Goal: Information Seeking & Learning: Learn about a topic

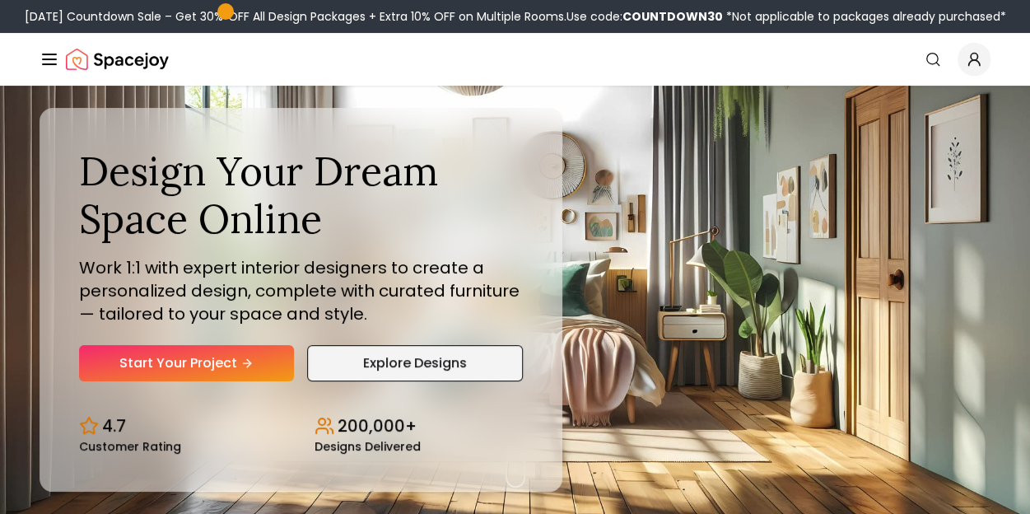
click at [367, 363] on link "Explore Designs" at bounding box center [415, 363] width 217 height 36
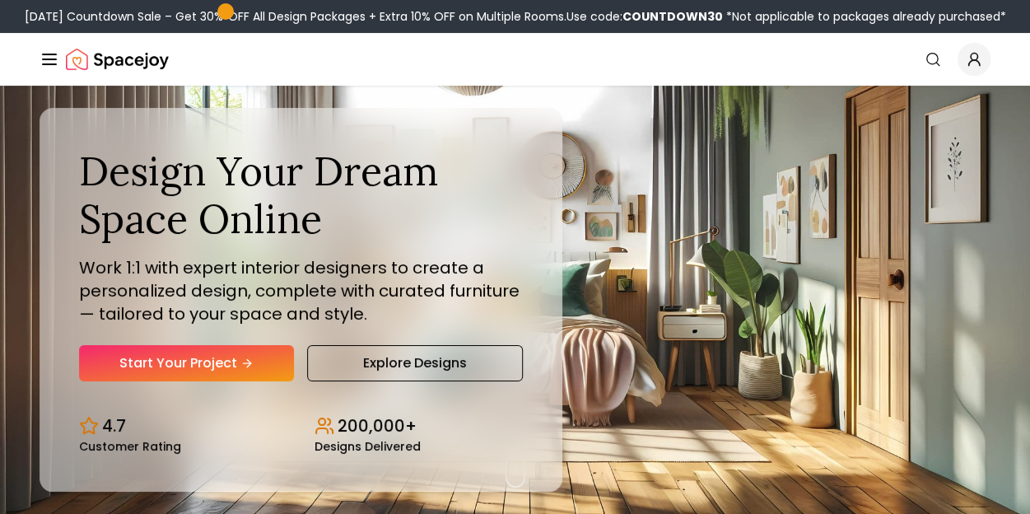
click at [54, 64] on line "Global" at bounding box center [49, 64] width 13 height 0
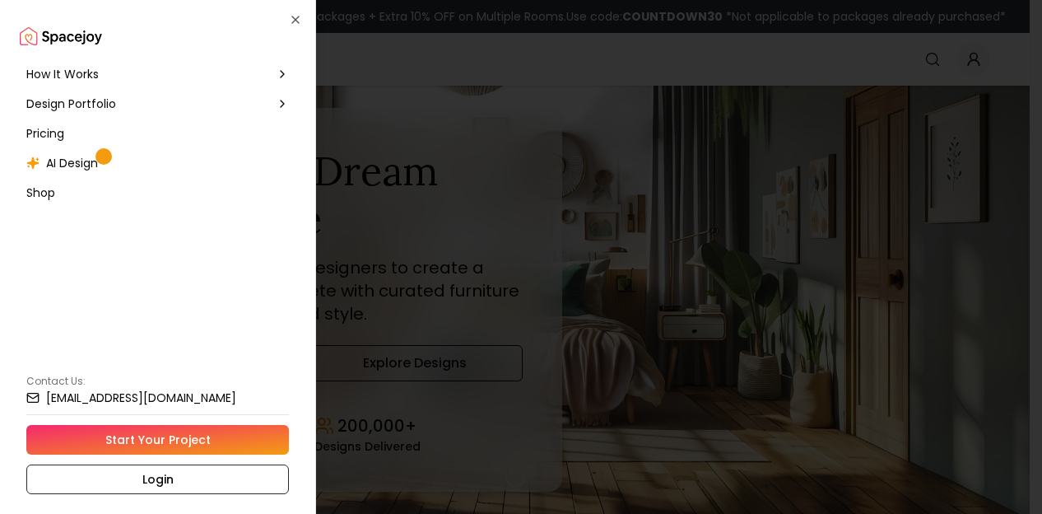
click at [54, 63] on div "How It Works" at bounding box center [158, 74] width 276 height 30
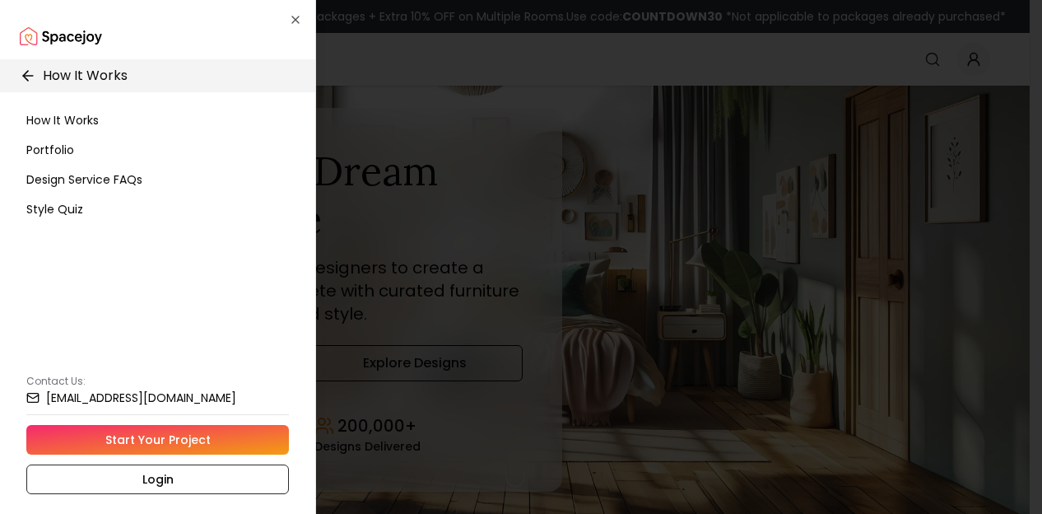
click at [64, 117] on span "How It Works" at bounding box center [62, 120] width 72 height 16
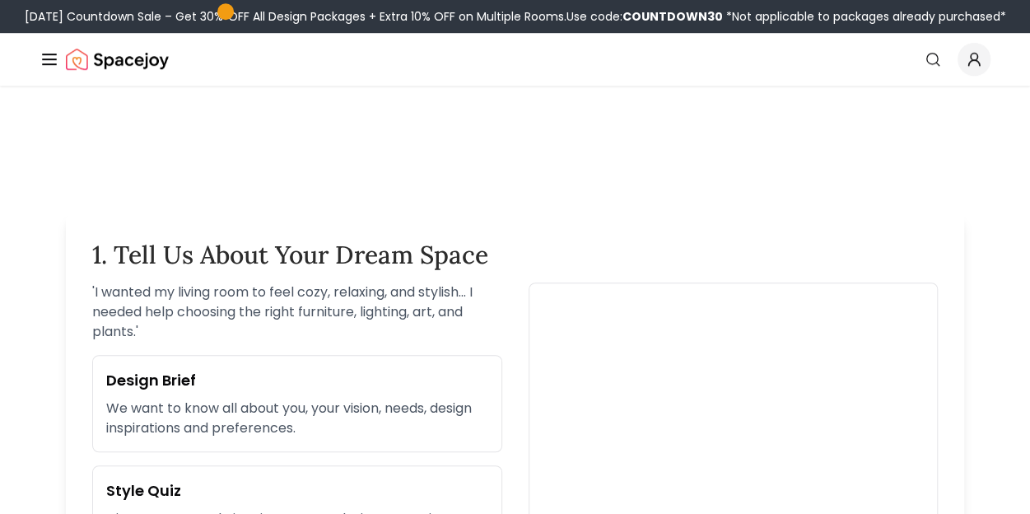
scroll to position [397, 0]
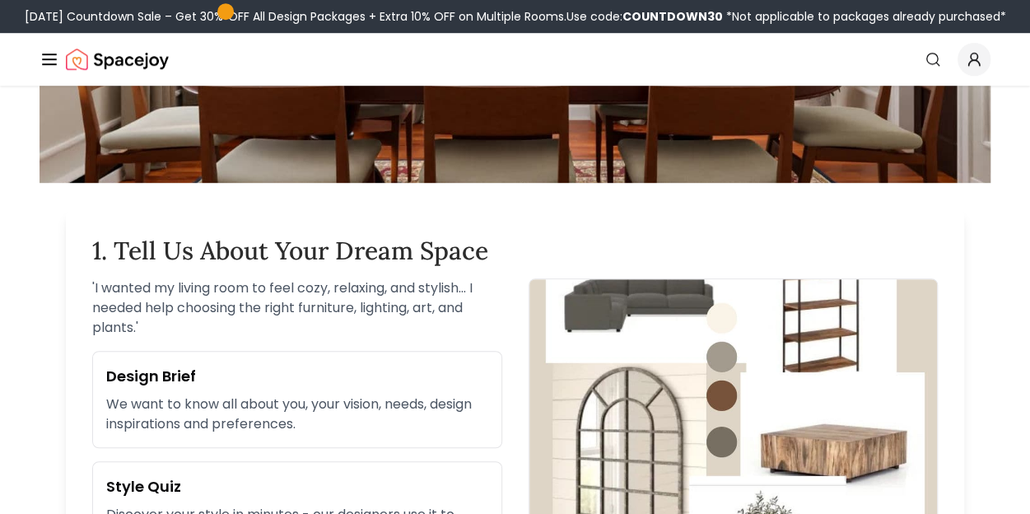
click at [497, 347] on div "' I wanted my living room to feel cozy, relaxing, and stylish... I needed help …" at bounding box center [297, 418] width 410 height 280
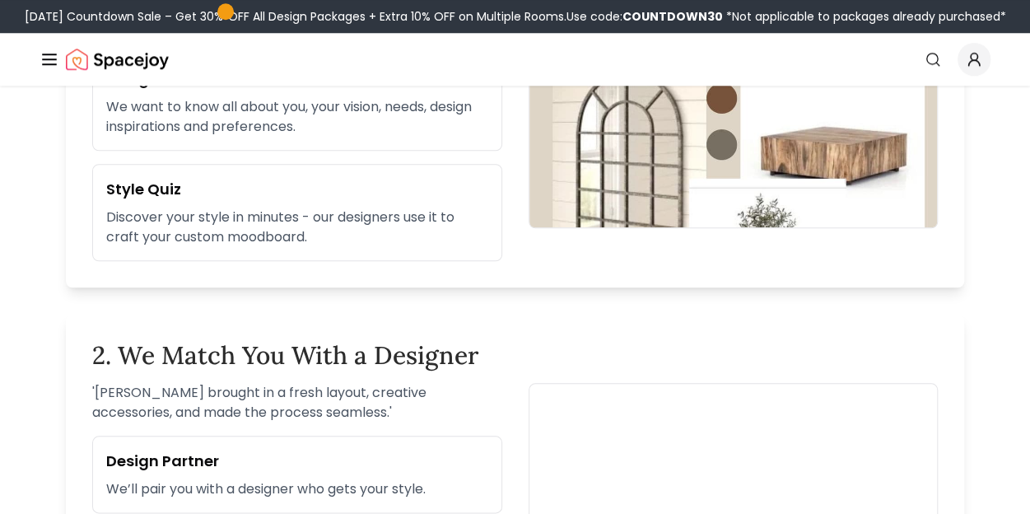
scroll to position [695, 0]
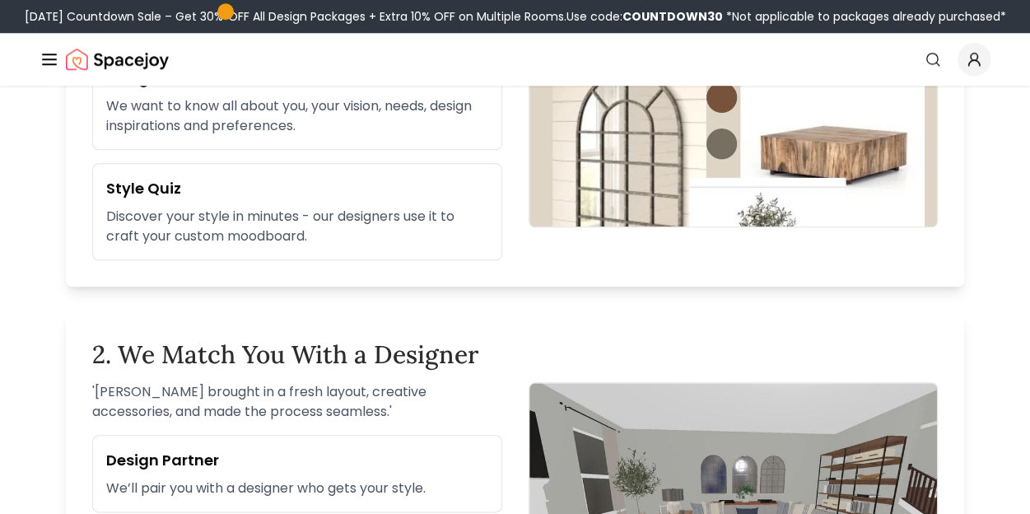
click at [287, 235] on p "Discover your style in minutes - our designers use it to craft your custom mood…" at bounding box center [297, 227] width 382 height 40
click at [160, 182] on h3 "Style Quiz" at bounding box center [297, 188] width 382 height 23
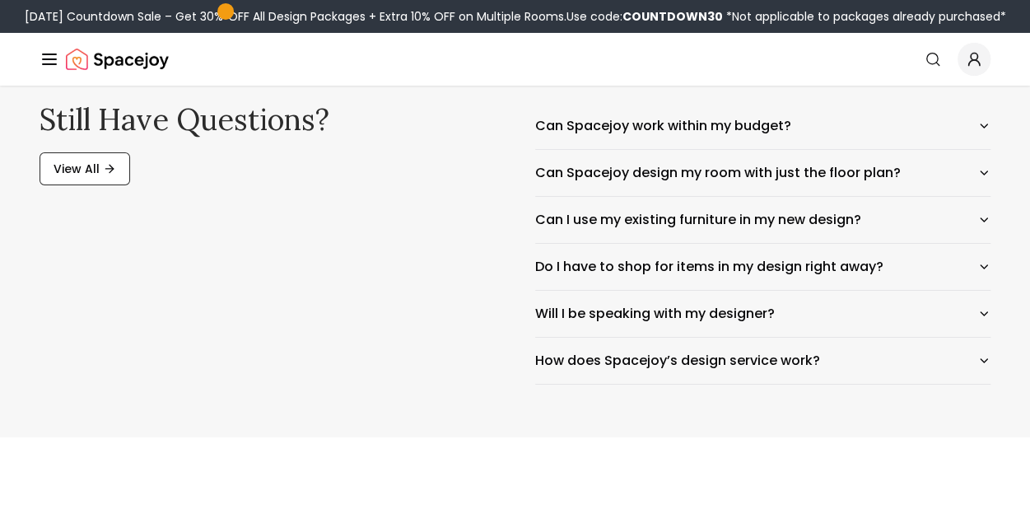
scroll to position [2765, 0]
click at [680, 123] on button "Can Spacejoy work within my budget?" at bounding box center [763, 125] width 456 height 46
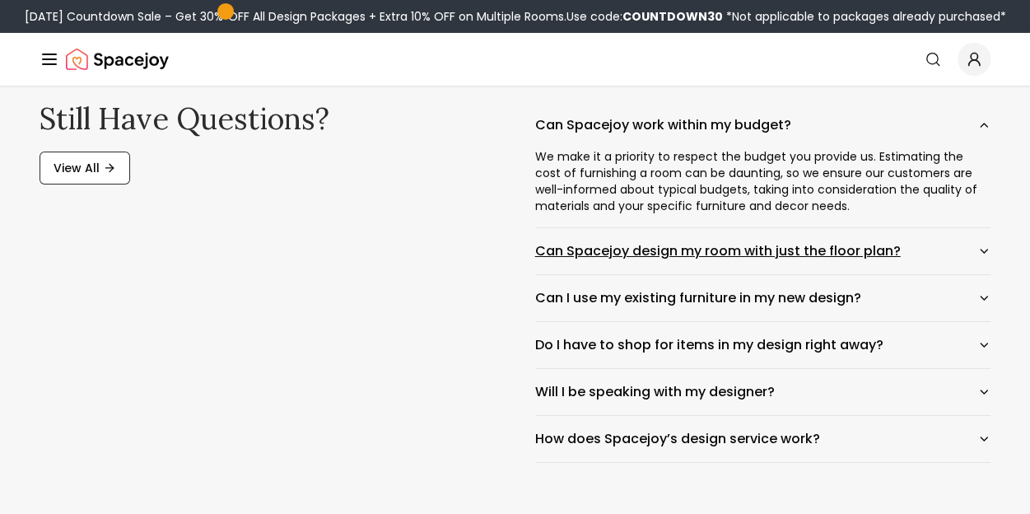
click at [777, 245] on button "Can Spacejoy design my room with just the floor plan?" at bounding box center [763, 251] width 456 height 46
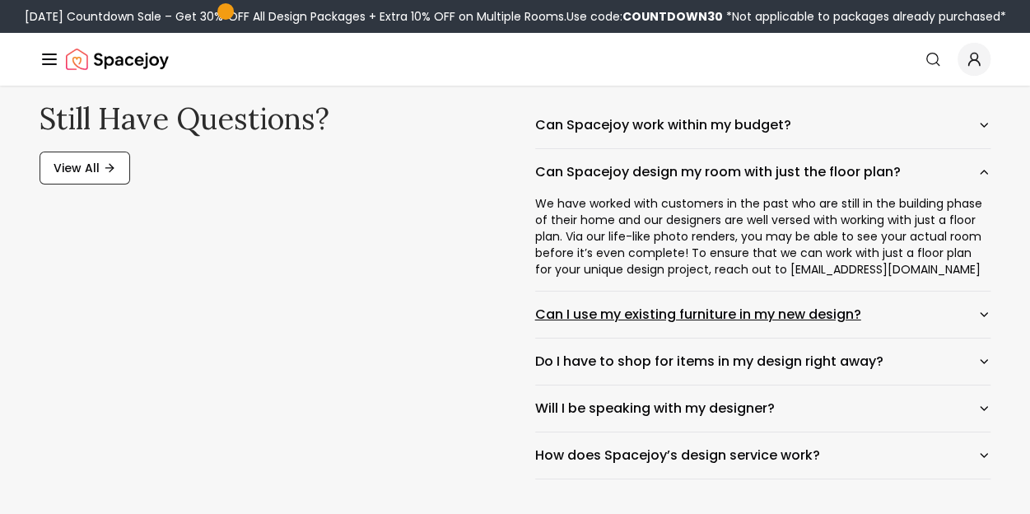
click at [677, 321] on button "Can I use my existing furniture in my new design?" at bounding box center [763, 315] width 456 height 46
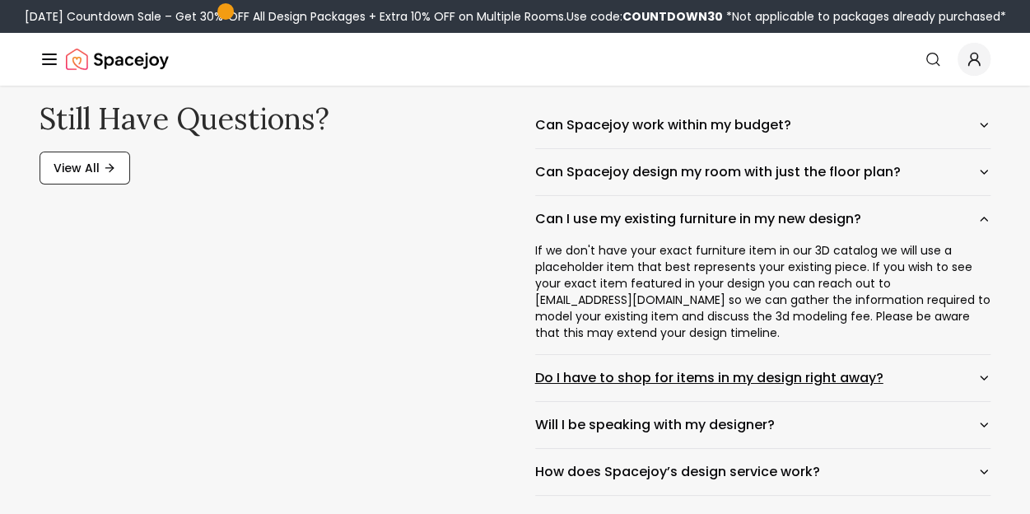
click at [647, 371] on button "Do I have to shop for items in my design right away?" at bounding box center [763, 378] width 456 height 46
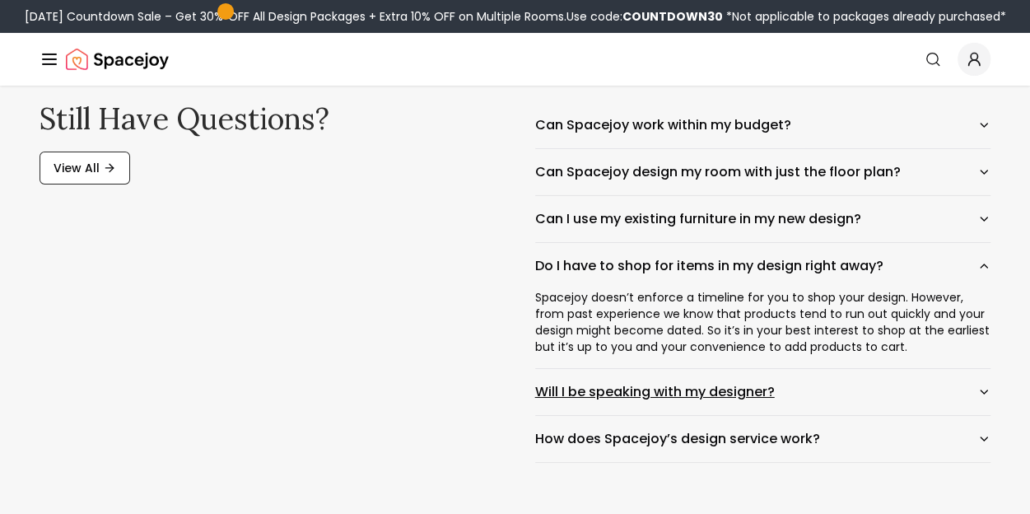
click at [651, 389] on button "Will I be speaking with my designer?" at bounding box center [763, 392] width 456 height 46
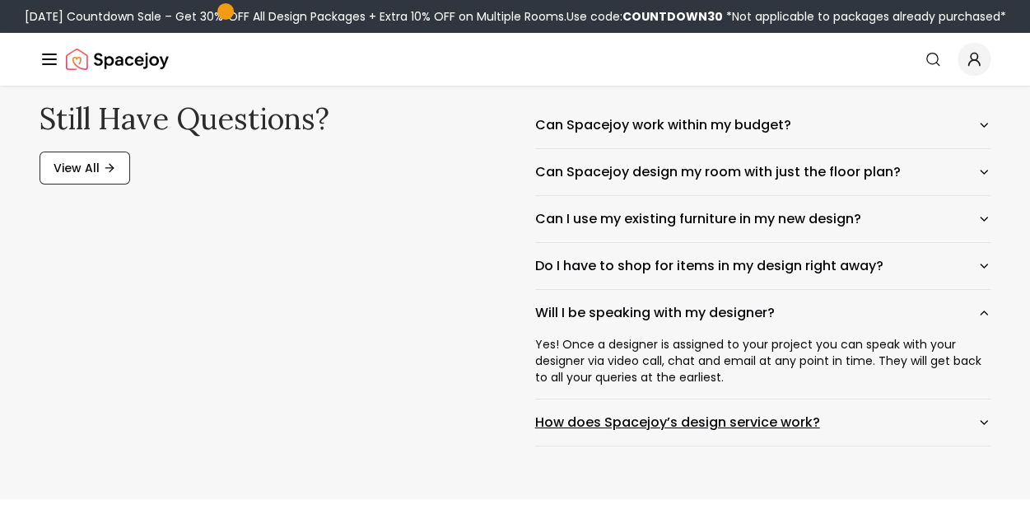
click at [665, 411] on button "How does Spacejoy’s design service work?" at bounding box center [763, 422] width 456 height 46
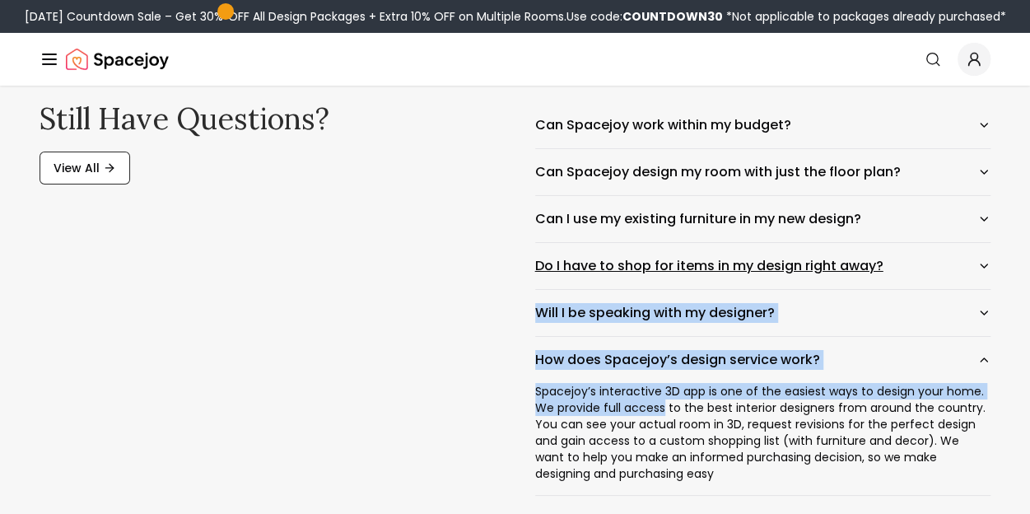
drag, startPoint x: 665, startPoint y: 411, endPoint x: 618, endPoint y: 274, distance: 144.5
click at [618, 274] on div "Can Spacejoy work within my budget? Can Spacejoy design my room with just the f…" at bounding box center [763, 299] width 456 height 394
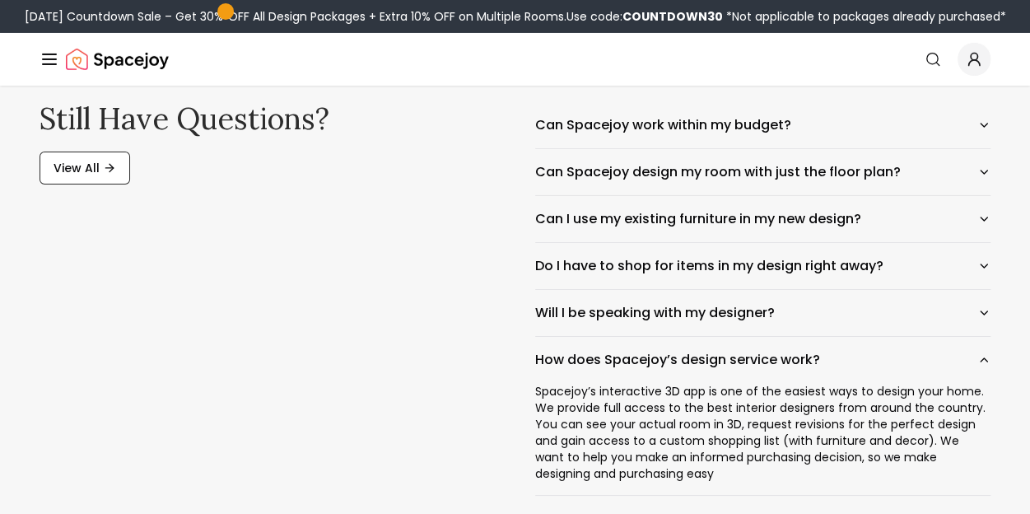
click at [431, 394] on div "Still have questions? View All" at bounding box center [268, 299] width 456 height 394
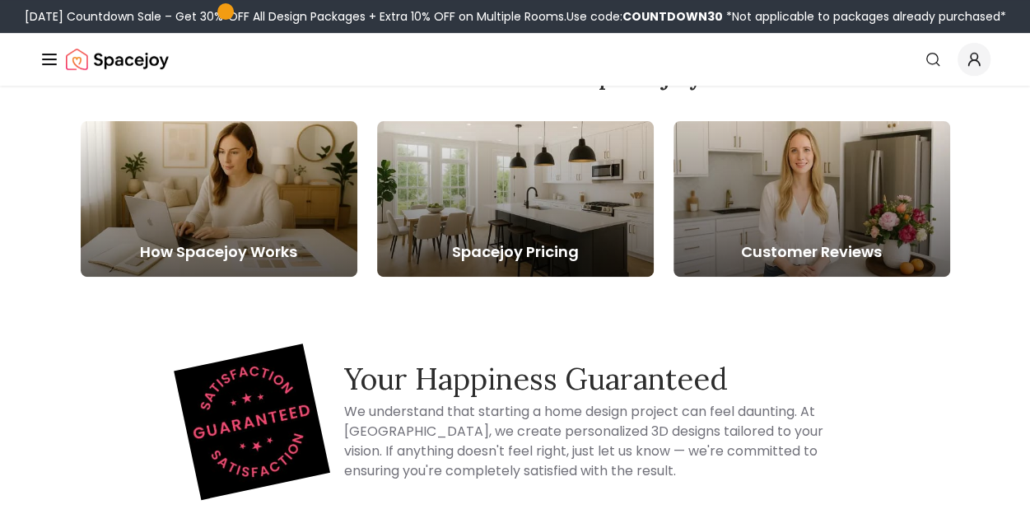
scroll to position [3339, 0]
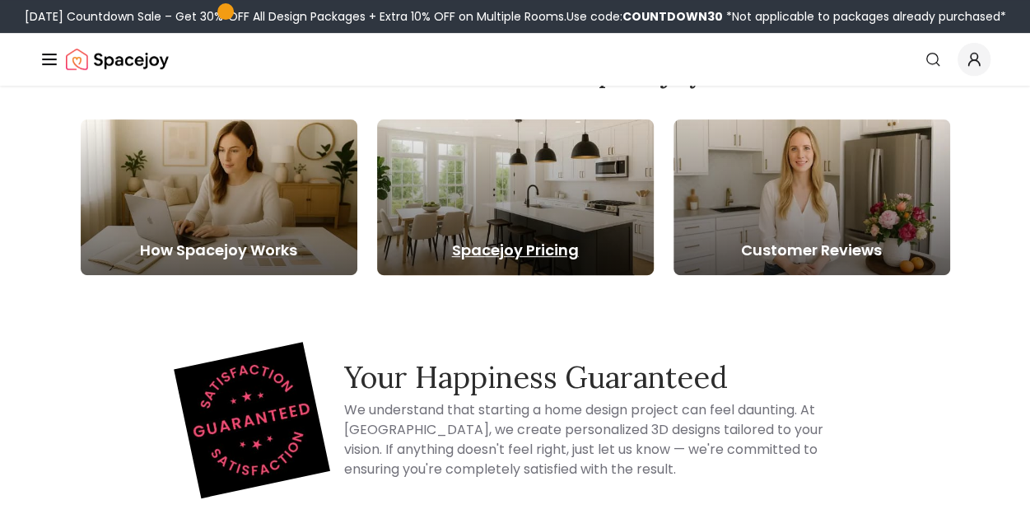
click at [508, 233] on div at bounding box center [515, 197] width 277 height 156
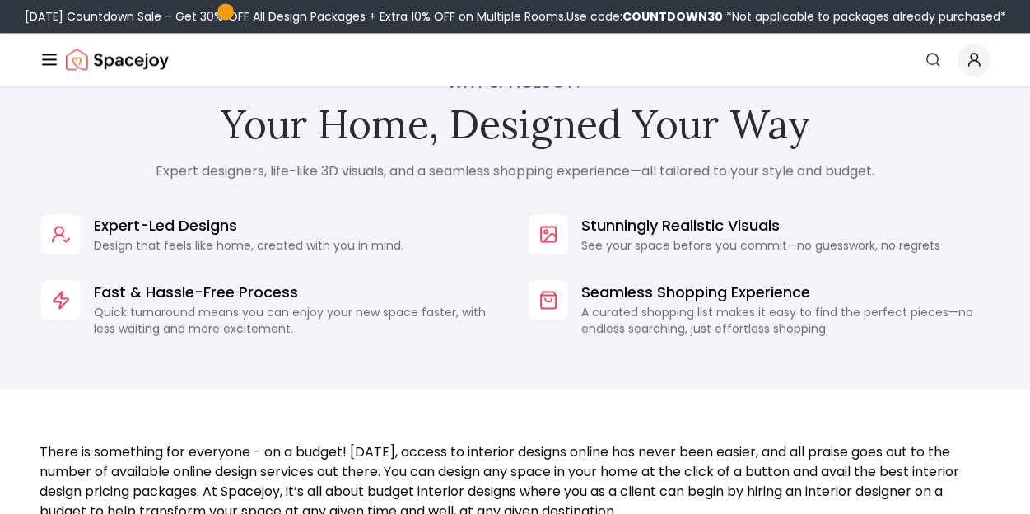
scroll to position [1268, 0]
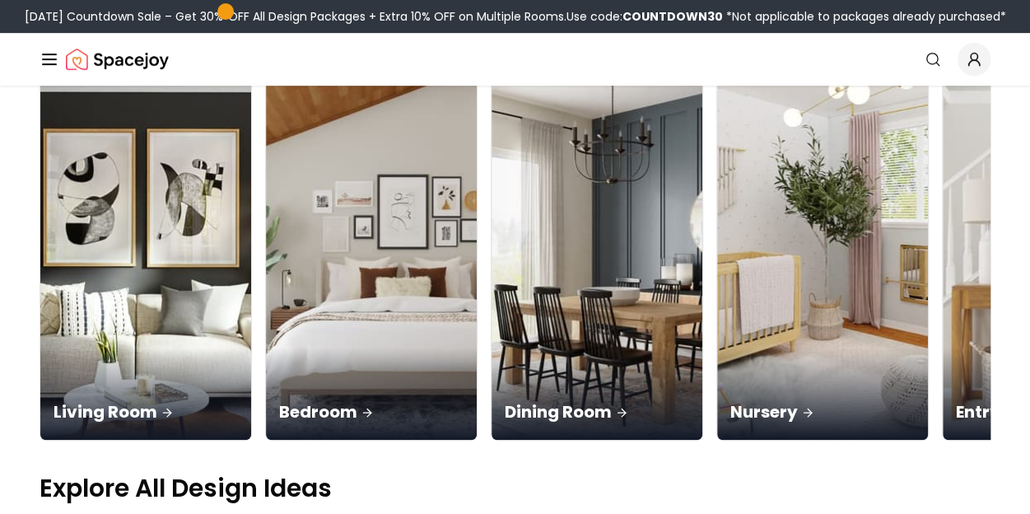
scroll to position [184, 0]
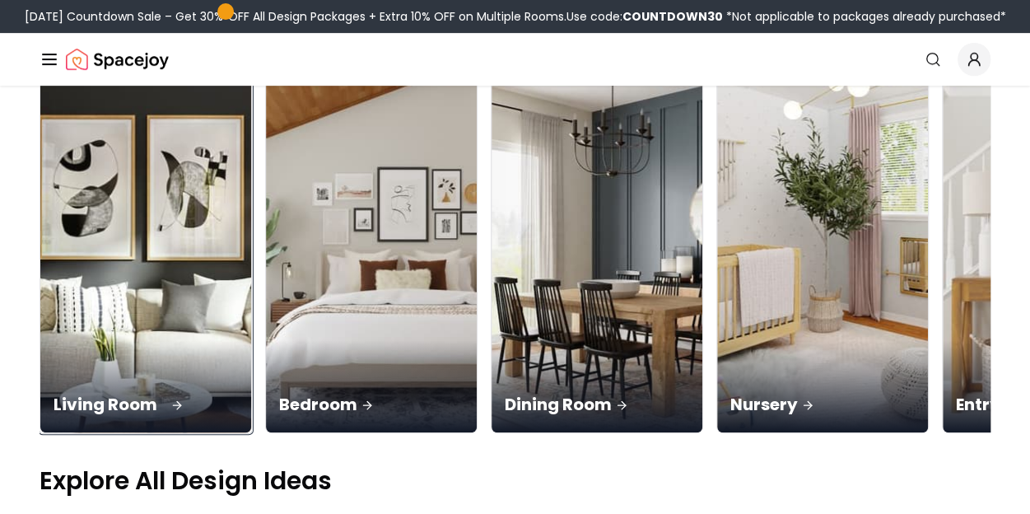
click at [157, 340] on div "Living Room" at bounding box center [145, 386] width 211 height 92
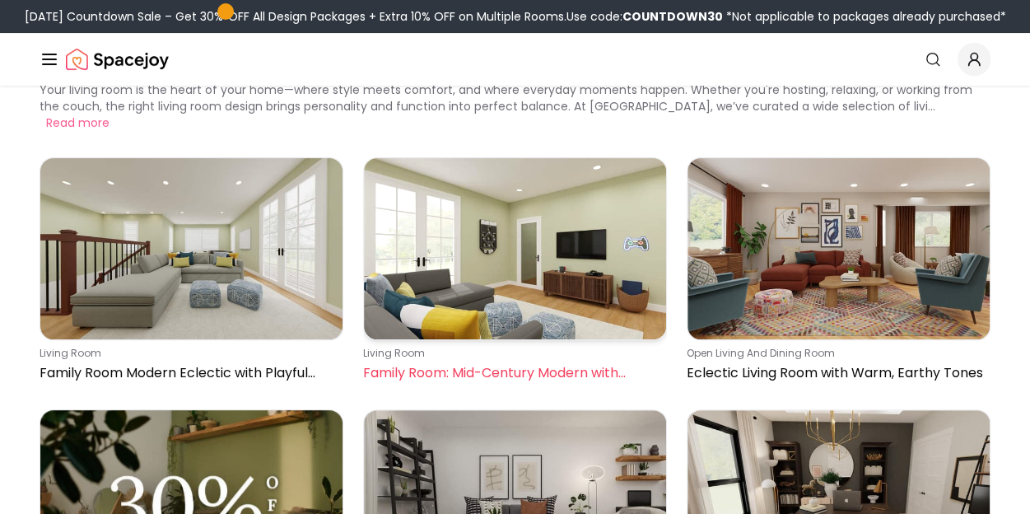
scroll to position [86, 0]
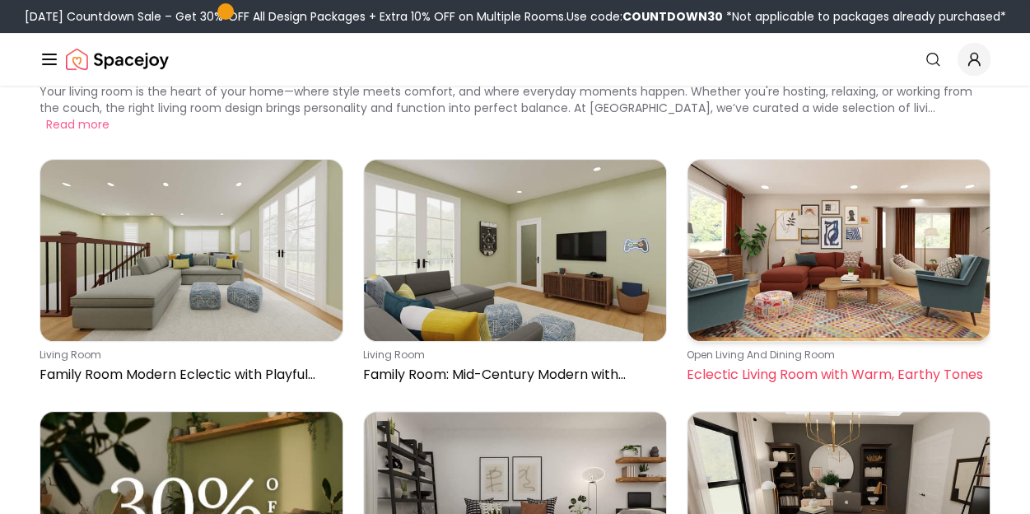
click at [730, 256] on img at bounding box center [839, 250] width 302 height 181
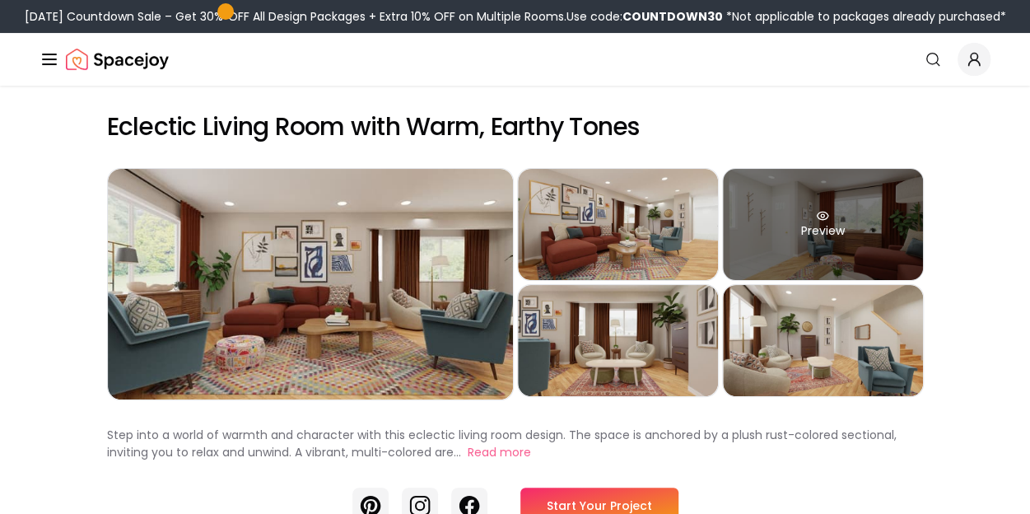
click at [817, 235] on div "Preview" at bounding box center [823, 224] width 200 height 111
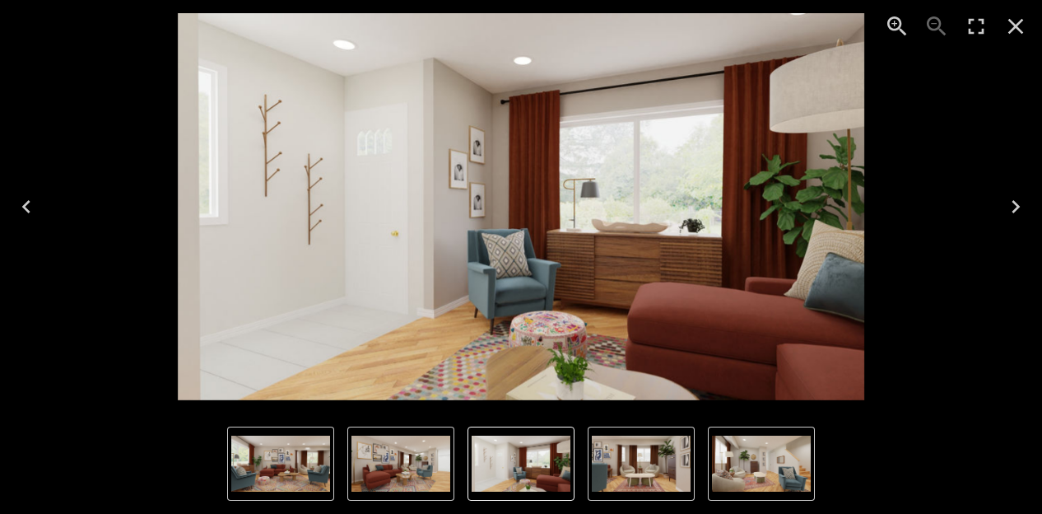
click at [1023, 213] on icon "Next" at bounding box center [1016, 207] width 26 height 26
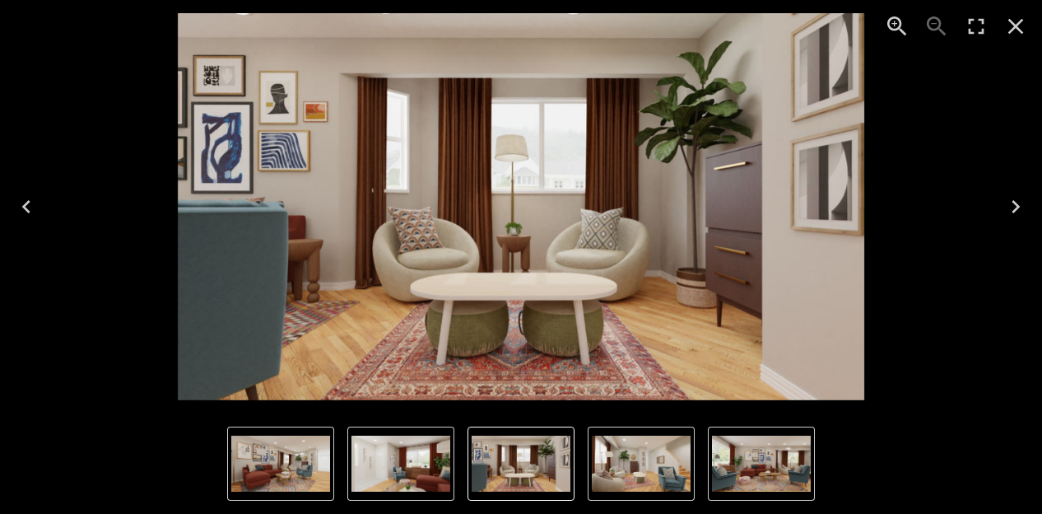
click at [990, 180] on button "Next" at bounding box center [1016, 207] width 53 height 66
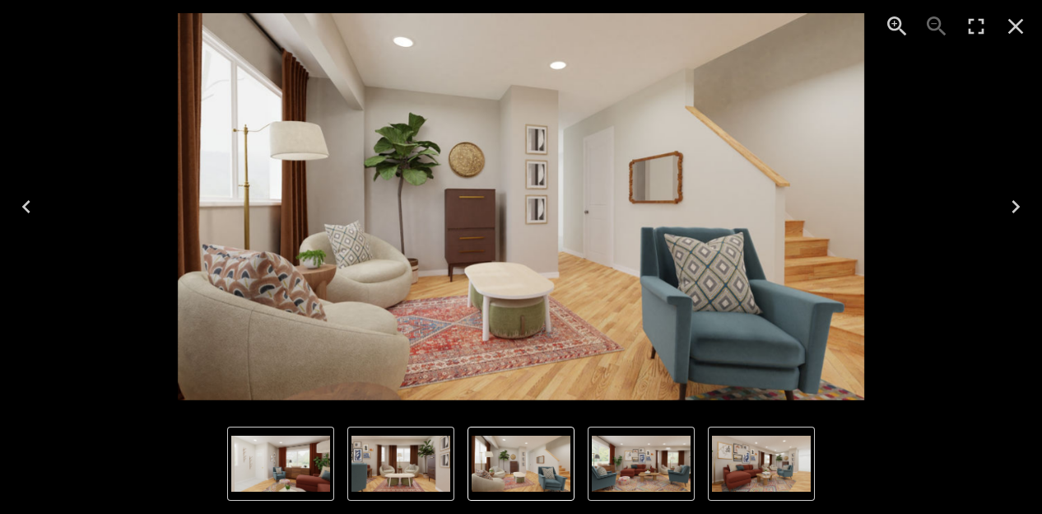
click at [1014, 211] on icon "Next" at bounding box center [1016, 206] width 8 height 13
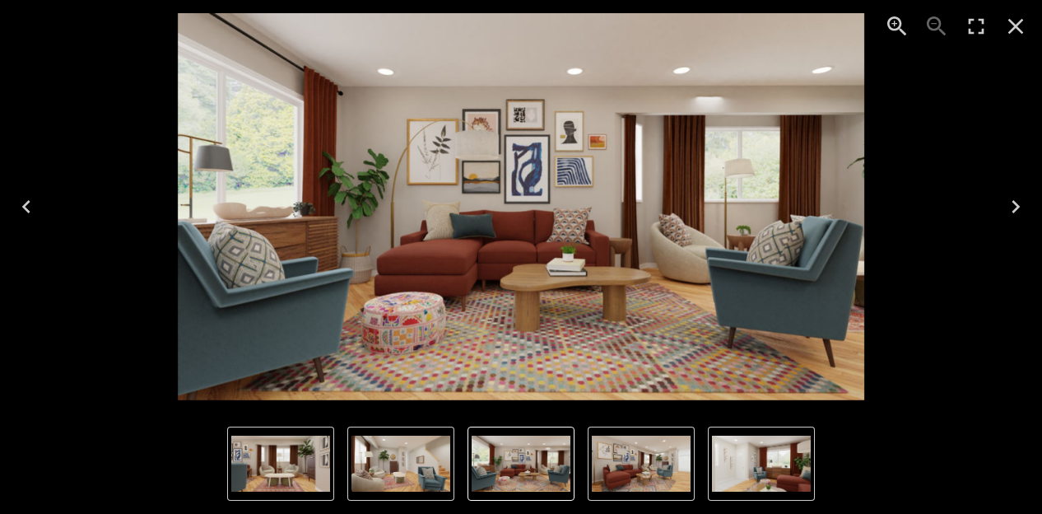
click at [1014, 211] on icon "Next" at bounding box center [1016, 206] width 8 height 13
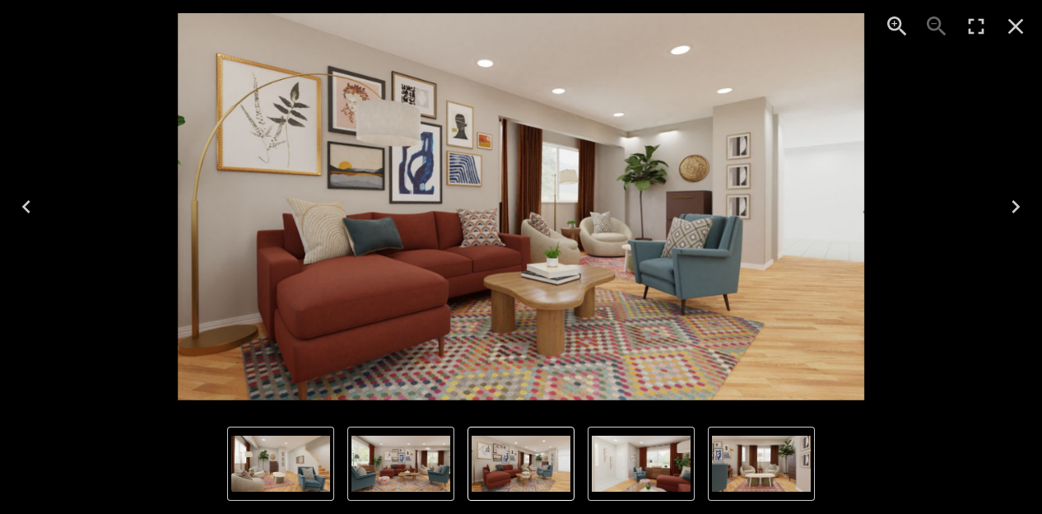
click at [1014, 211] on icon "Next" at bounding box center [1016, 206] width 8 height 13
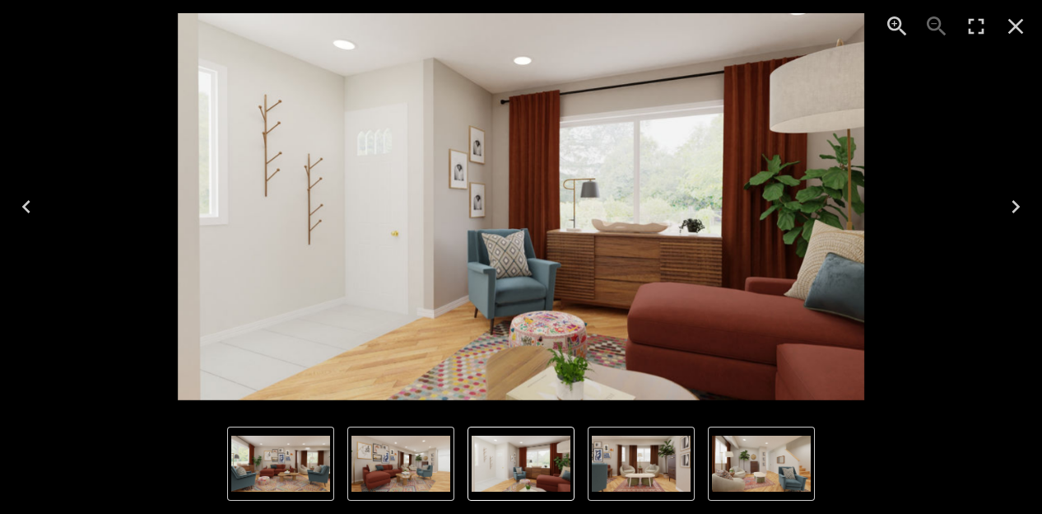
click at [1014, 211] on icon "Next" at bounding box center [1016, 206] width 8 height 13
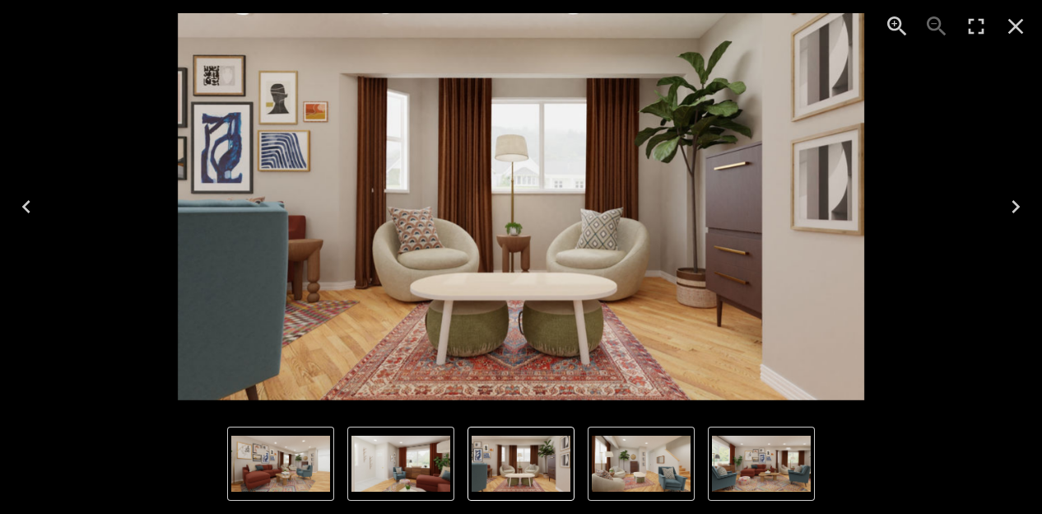
click at [1010, 28] on icon "Close" at bounding box center [1016, 26] width 26 height 26
